Goal: Transaction & Acquisition: Purchase product/service

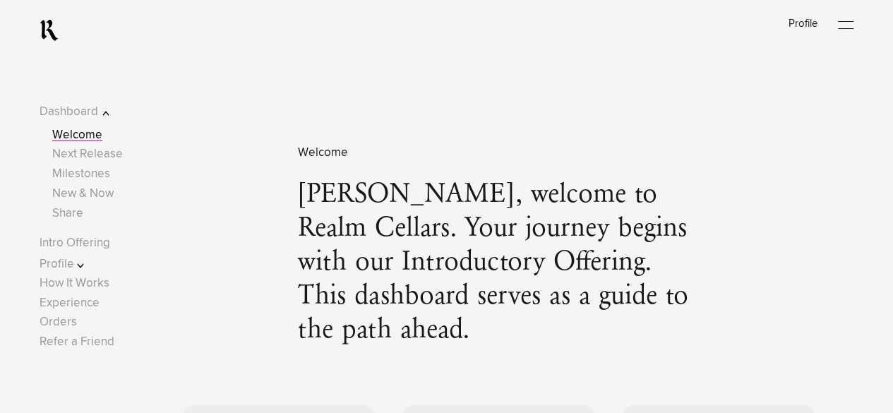
click at [81, 265] on button "Profile" at bounding box center [85, 264] width 90 height 19
click at [83, 155] on button "Profile" at bounding box center [85, 152] width 90 height 19
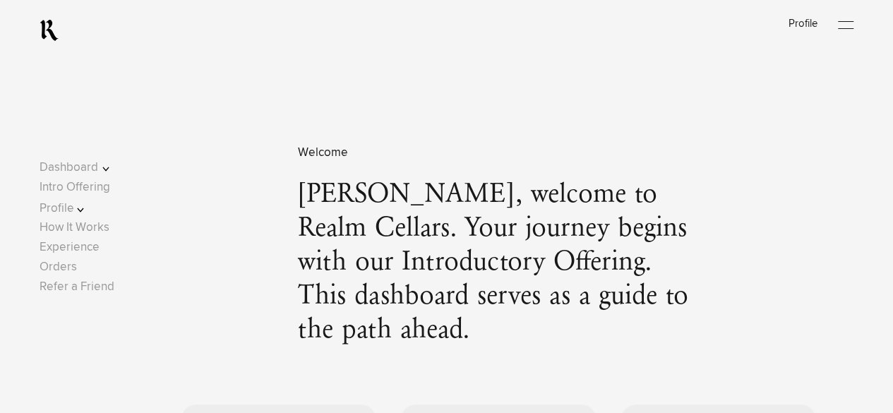
click at [103, 160] on button "Dashboard" at bounding box center [85, 167] width 90 height 19
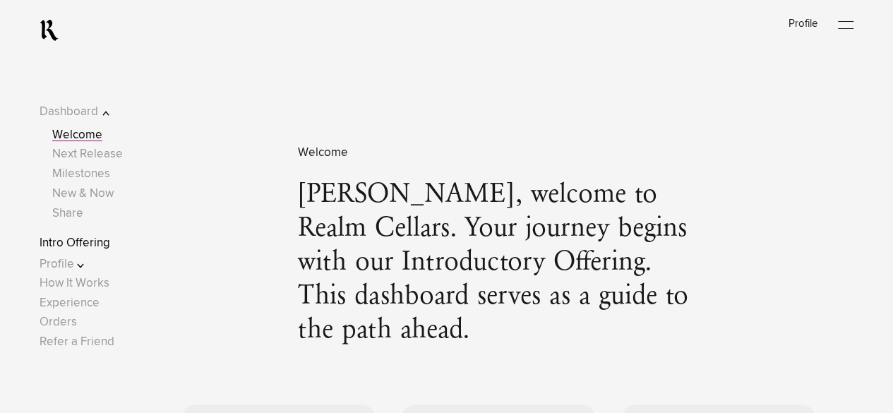
click at [84, 246] on link "Intro Offering" at bounding box center [75, 243] width 71 height 12
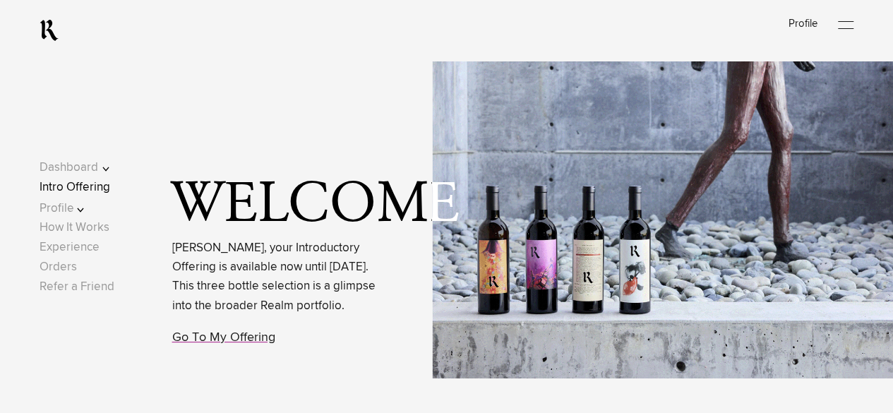
click at [92, 160] on button "Dashboard" at bounding box center [85, 167] width 90 height 19
